Goal: Task Accomplishment & Management: Use online tool/utility

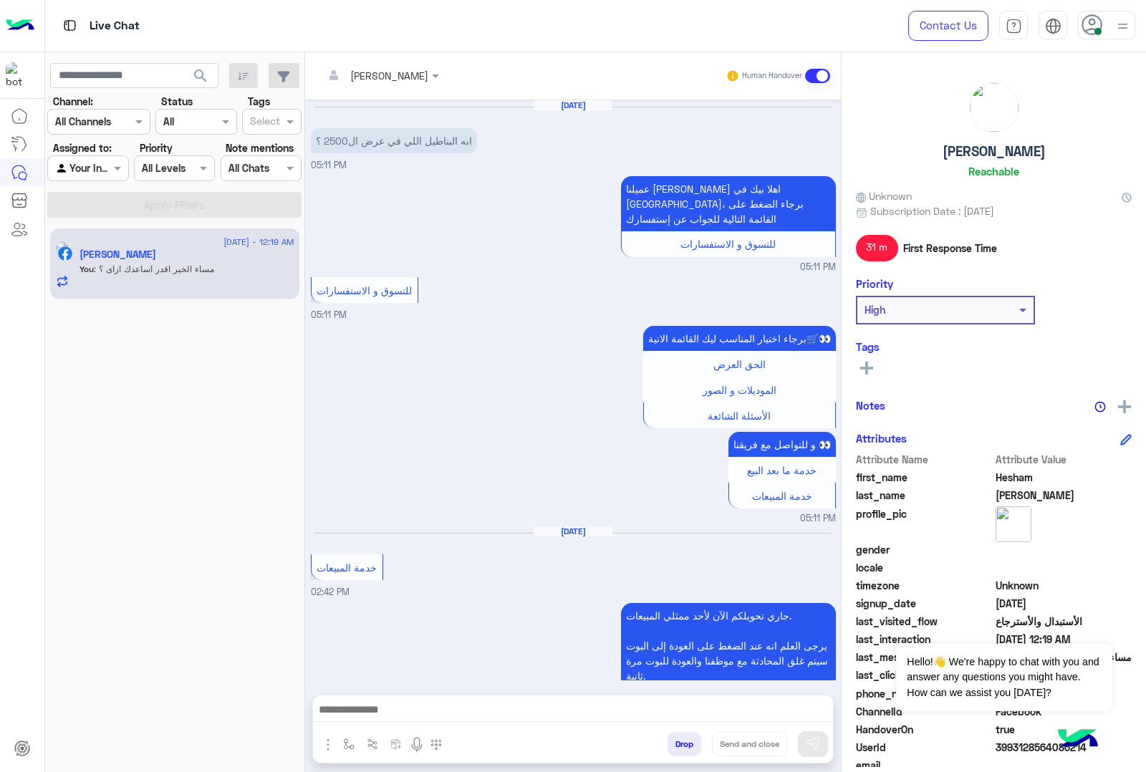
scroll to position [1363, 0]
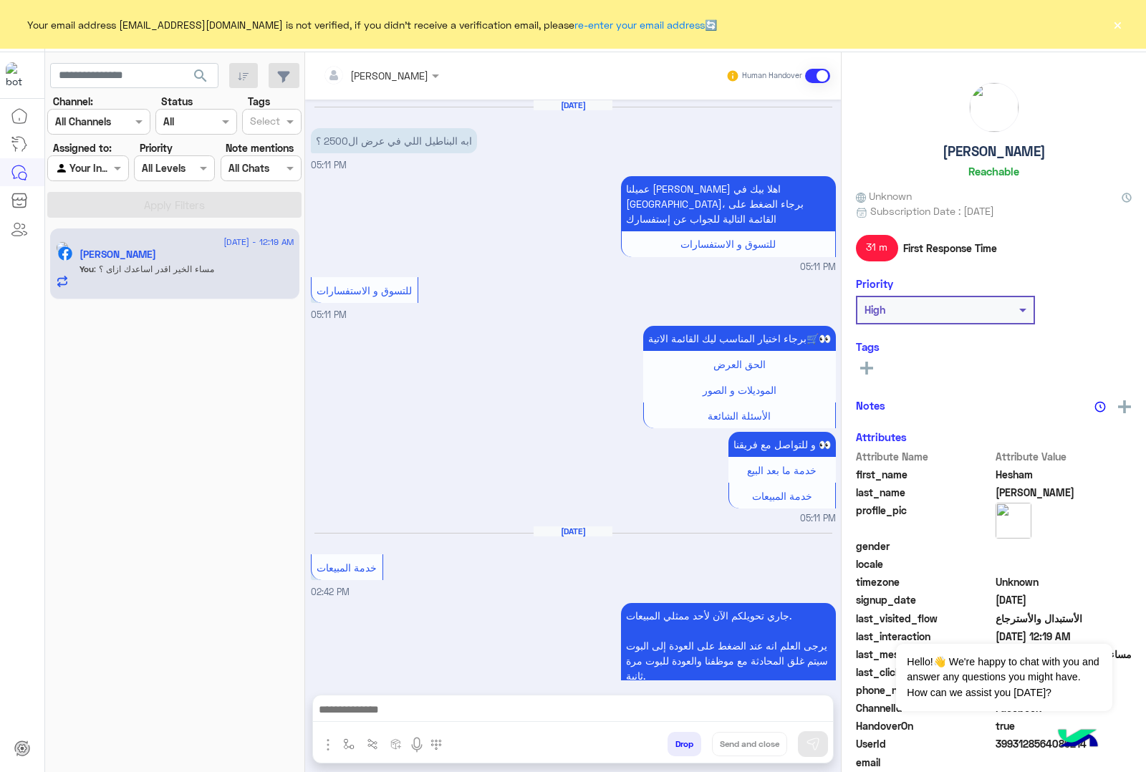
scroll to position [1363, 0]
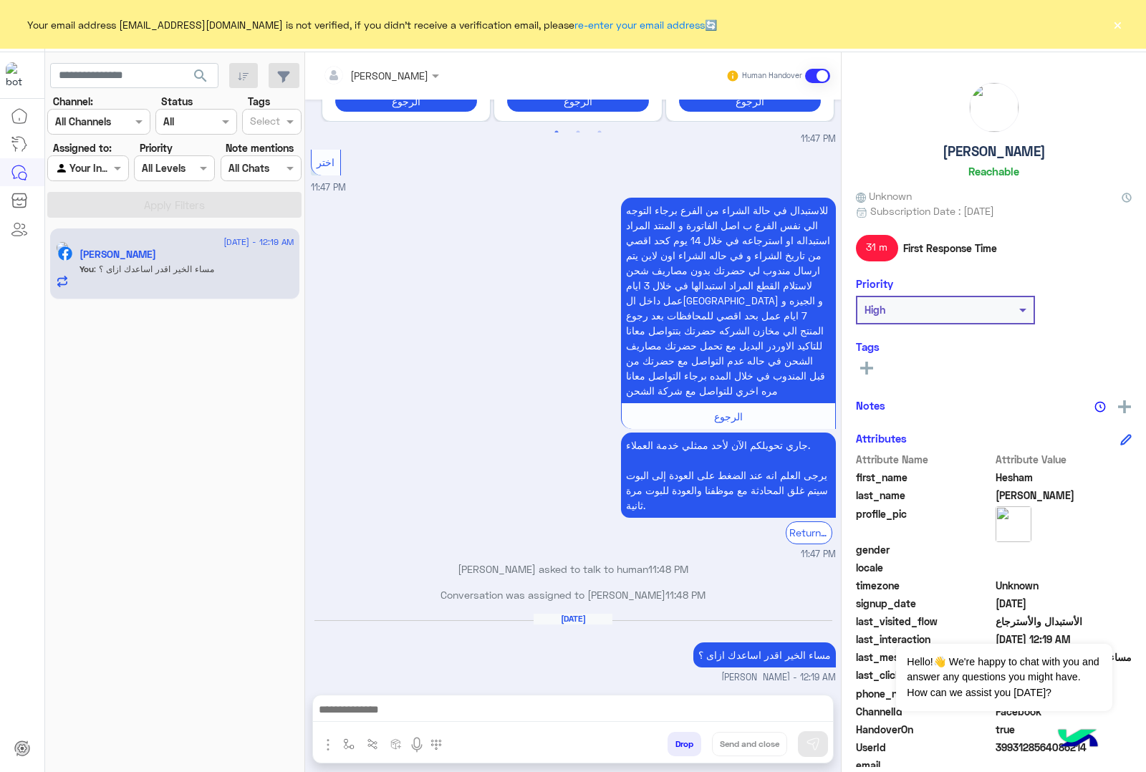
click at [1116, 21] on button "×" at bounding box center [1118, 24] width 14 height 14
click at [972, 145] on h5 "[PERSON_NAME]" at bounding box center [994, 151] width 103 height 16
click at [1118, 20] on button "×" at bounding box center [1118, 24] width 14 height 14
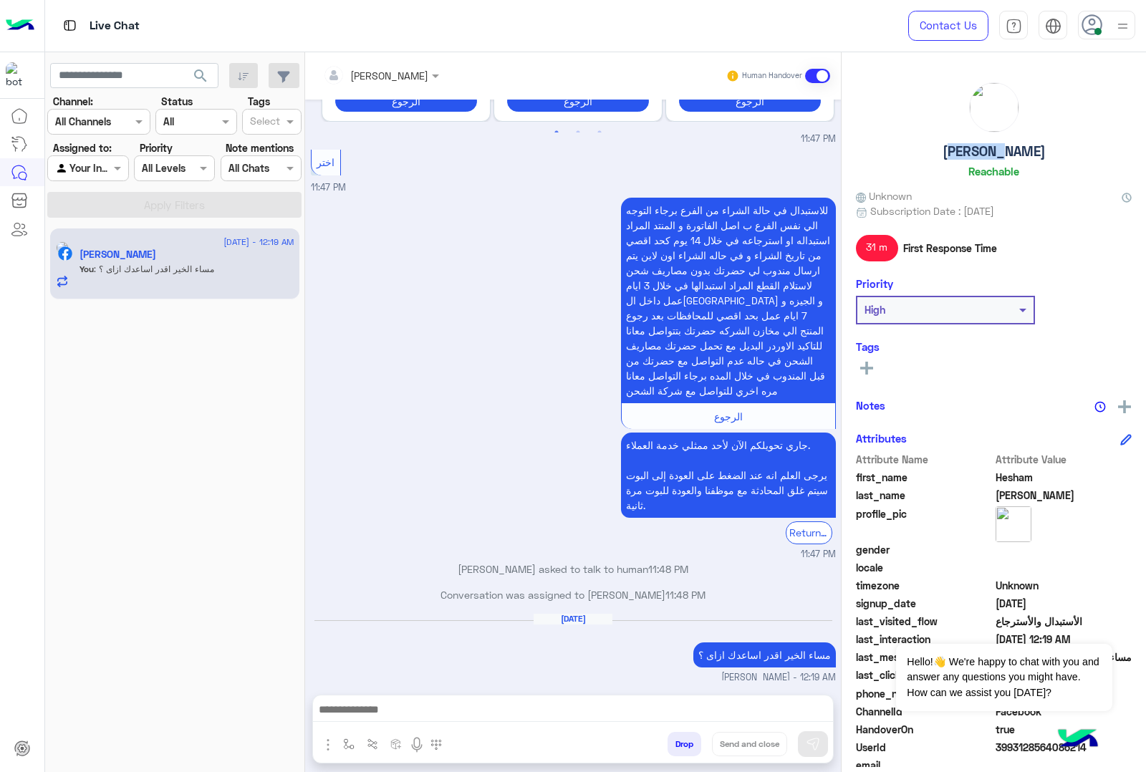
click at [999, 150] on h5 "[PERSON_NAME]" at bounding box center [994, 151] width 103 height 16
click at [678, 747] on button "Drop" at bounding box center [685, 744] width 34 height 24
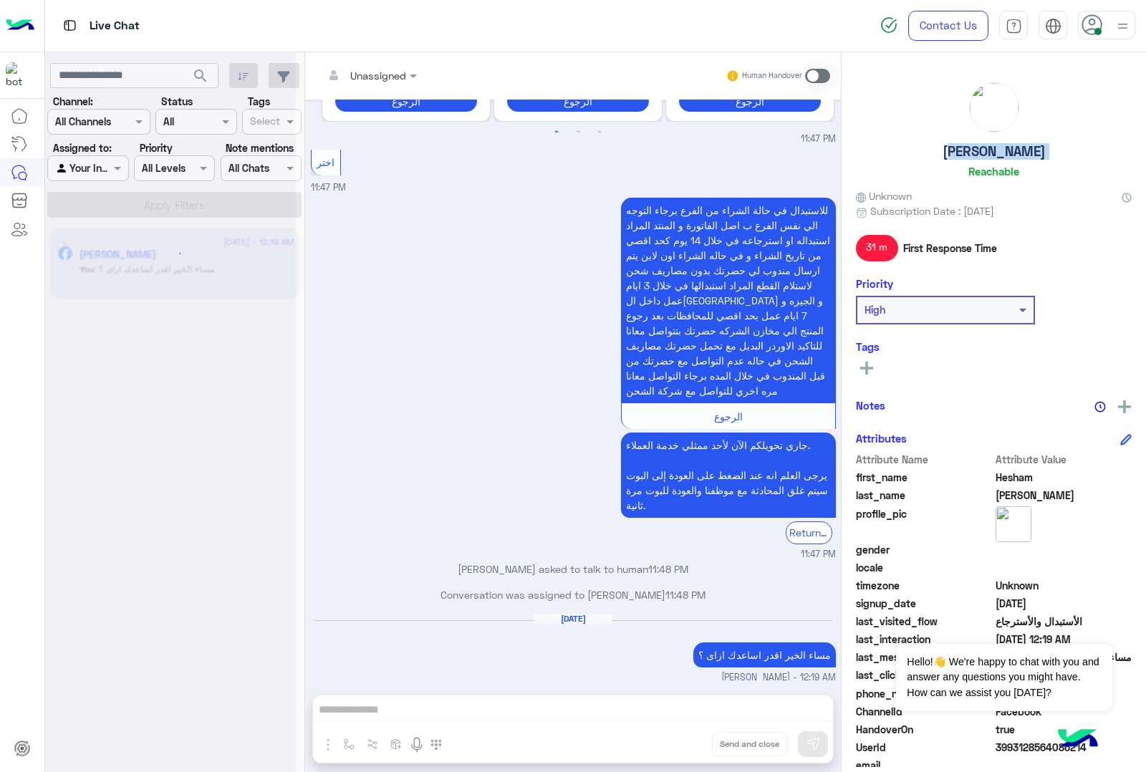
scroll to position [1390, 0]
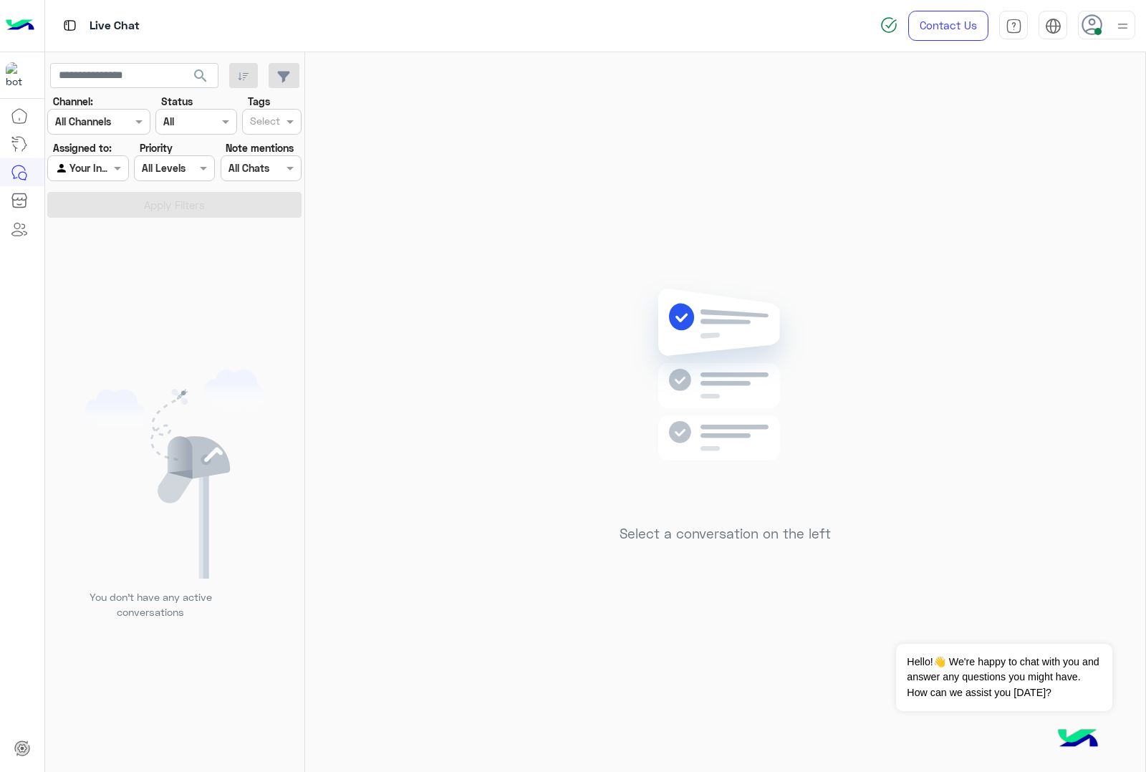
click at [1100, 20] on icon at bounding box center [1092, 24] width 21 height 21
click at [1014, 204] on label "Offline" at bounding box center [1046, 204] width 156 height 26
